Goal: Information Seeking & Learning: Compare options

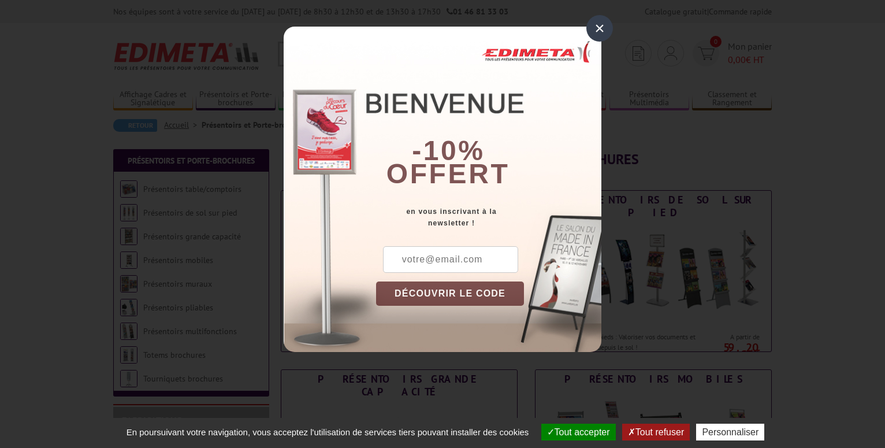
click at [606, 24] on div "×" at bounding box center [599, 28] width 27 height 27
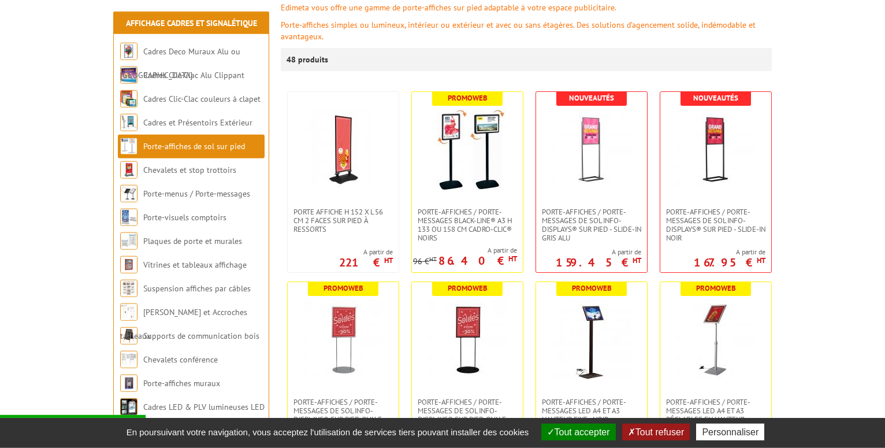
scroll to position [177, 0]
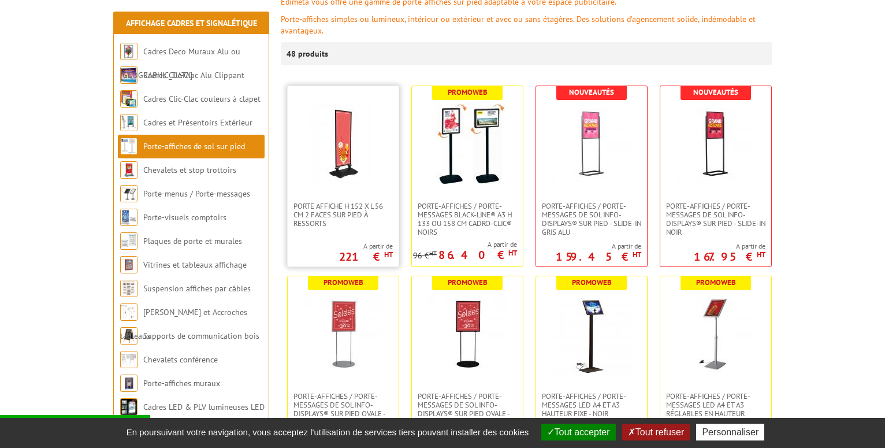
click at [351, 150] on img at bounding box center [343, 143] width 81 height 81
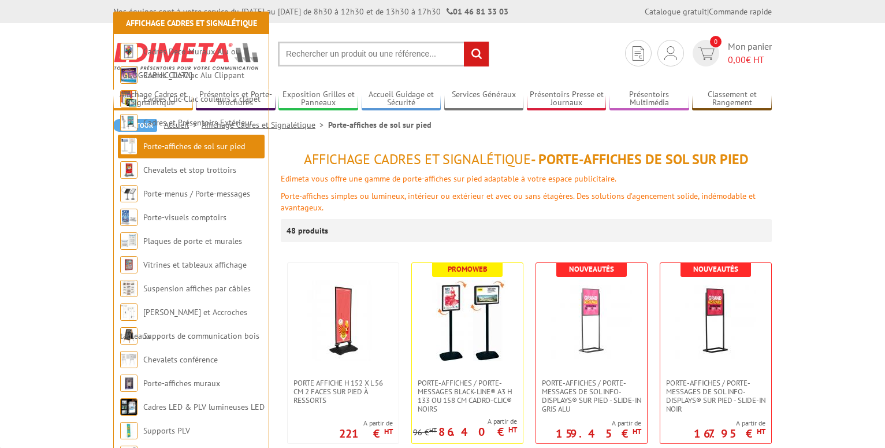
scroll to position [177, 0]
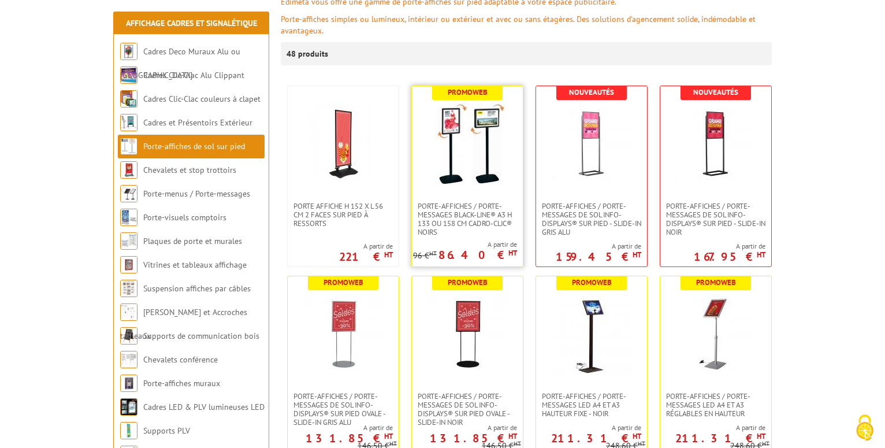
click at [470, 159] on img at bounding box center [467, 143] width 81 height 81
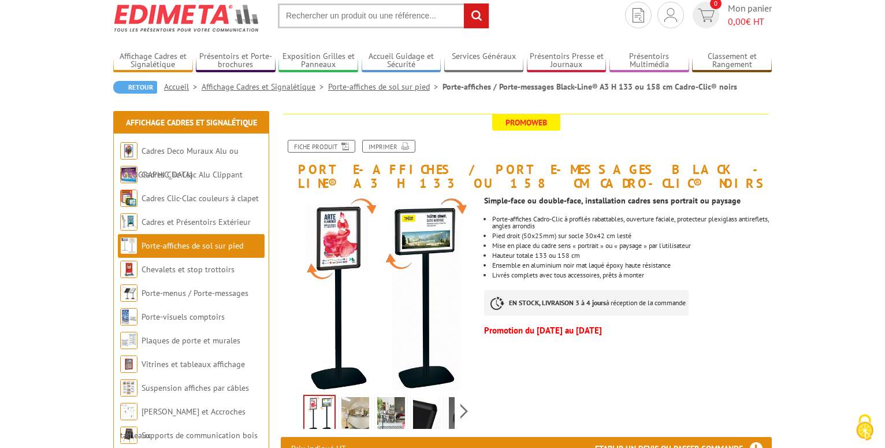
scroll to position [59, 0]
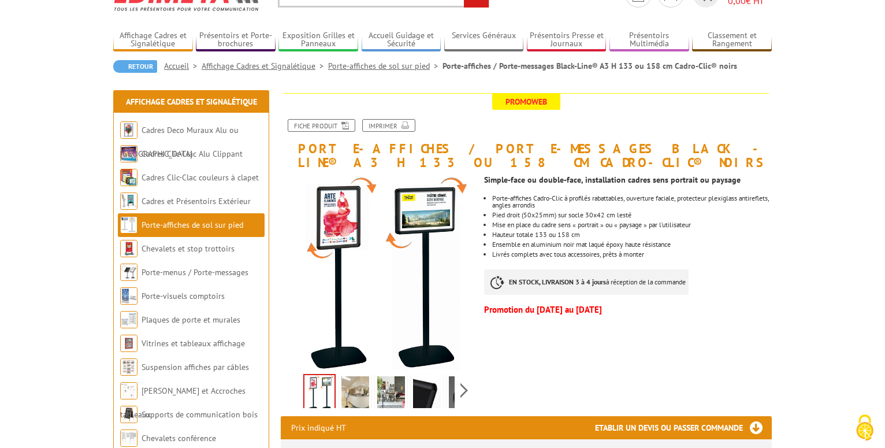
click at [324, 400] on img at bounding box center [319, 393] width 30 height 36
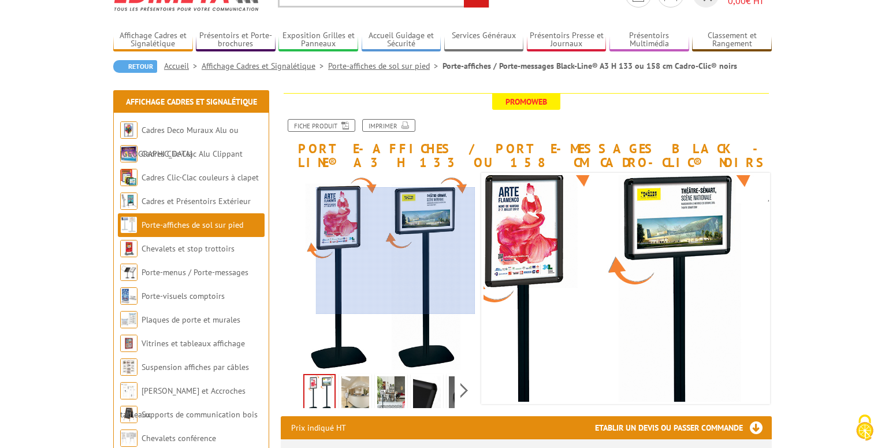
click at [402, 251] on div at bounding box center [395, 250] width 159 height 127
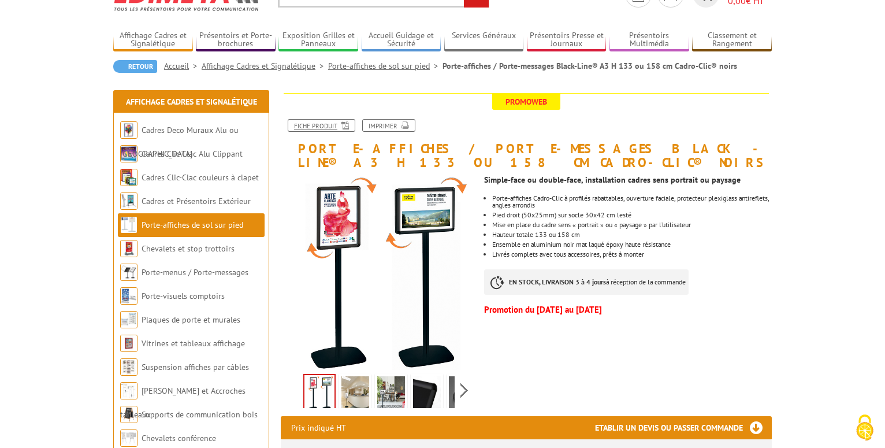
click at [337, 122] on icon at bounding box center [343, 125] width 12 height 10
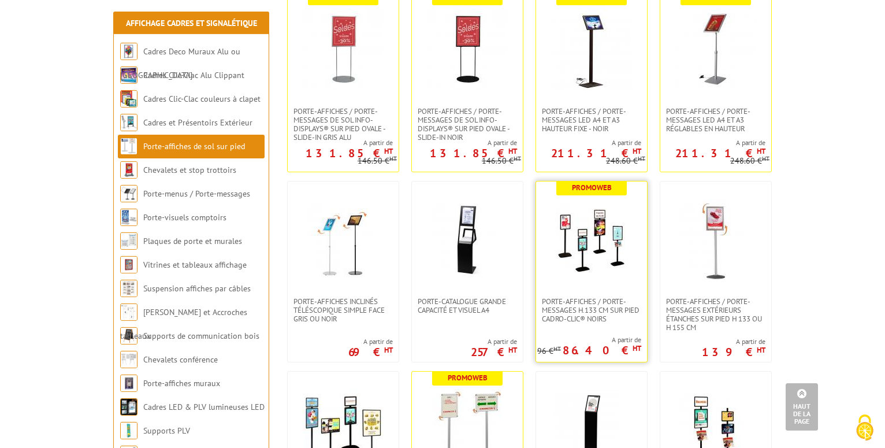
scroll to position [648, 0]
